Goal: Find specific page/section: Find specific page/section

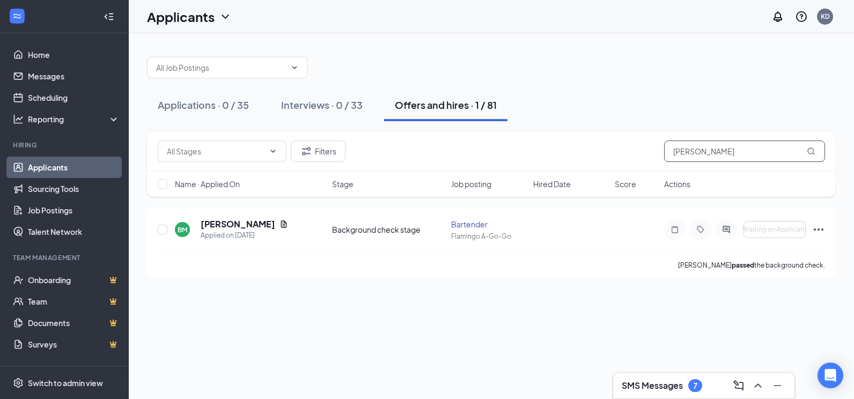
click at [719, 151] on input "[PERSON_NAME]" at bounding box center [744, 151] width 161 height 21
drag, startPoint x: 720, startPoint y: 151, endPoint x: 615, endPoint y: 134, distance: 106.0
click at [615, 134] on div "Filters [PERSON_NAME]" at bounding box center [491, 151] width 689 height 39
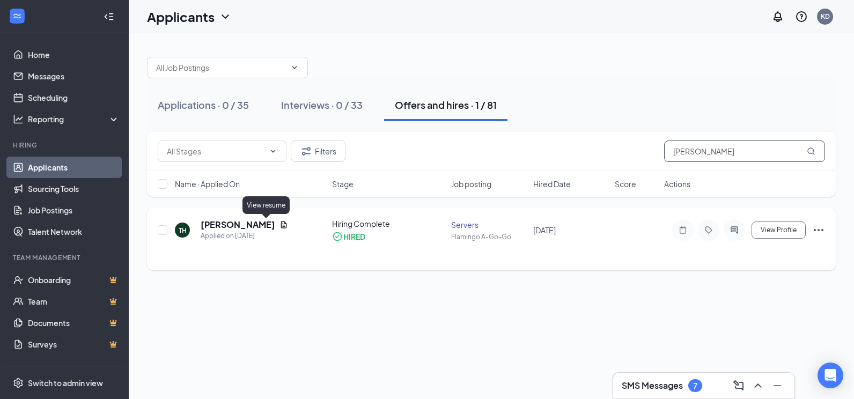
type input "[PERSON_NAME]"
click at [281, 222] on icon "Document" at bounding box center [284, 224] width 6 height 7
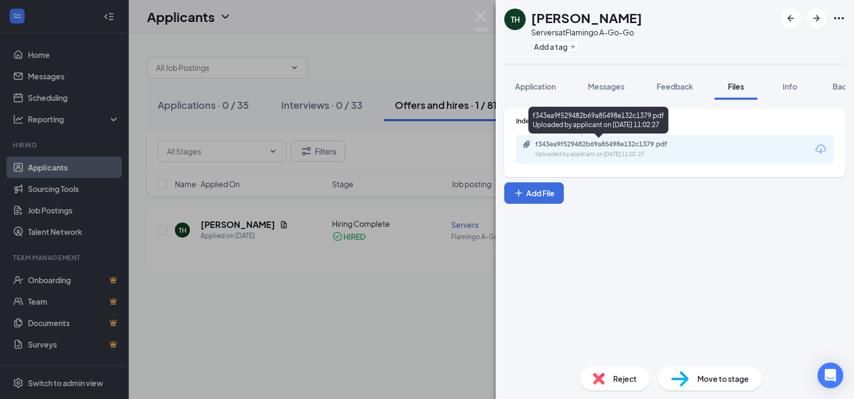
click at [561, 143] on div "f343ea9f529482b69a85498e132c1379.pdf" at bounding box center [611, 144] width 150 height 9
